Goal: Task Accomplishment & Management: Manage account settings

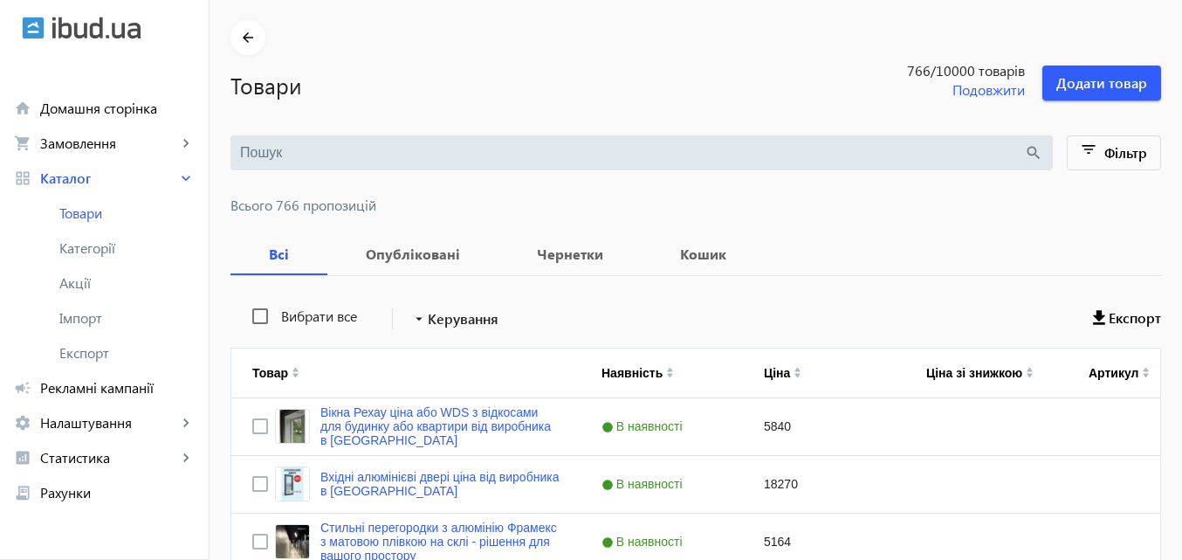
scroll to position [87, 0]
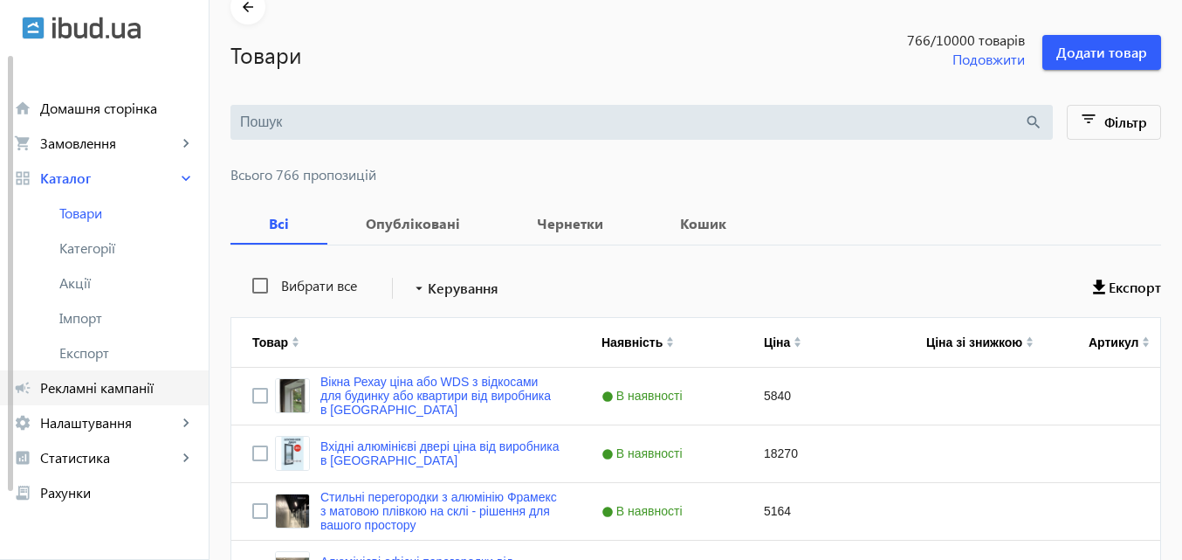
click at [137, 388] on span "Рекламні кампанії" at bounding box center [117, 387] width 155 height 17
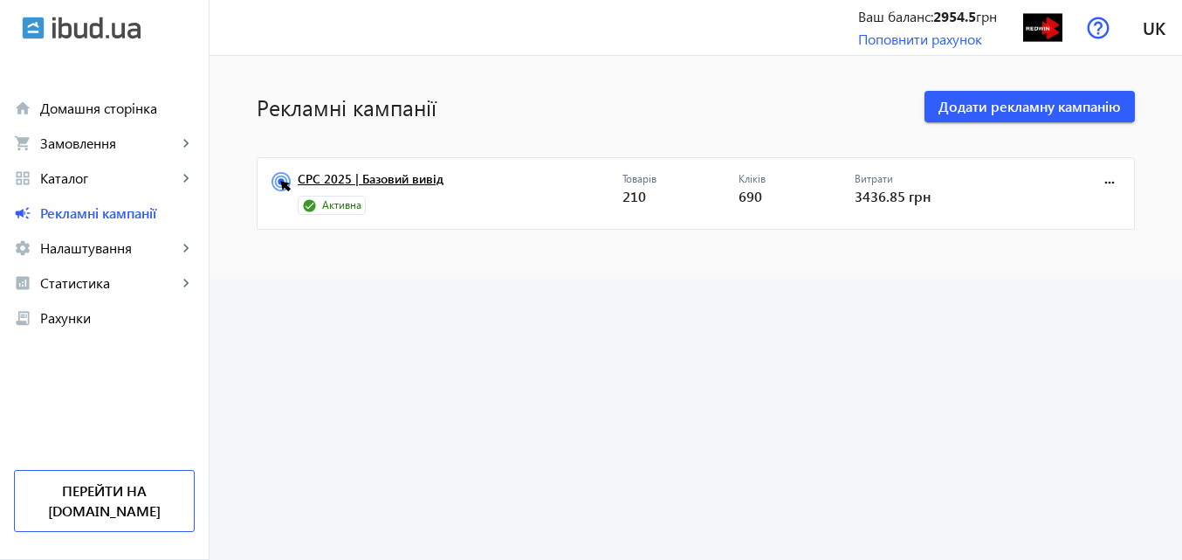
click at [414, 182] on link "CPC 2025 | Базовий вивід" at bounding box center [460, 184] width 325 height 24
